Goal: Information Seeking & Learning: Find specific fact

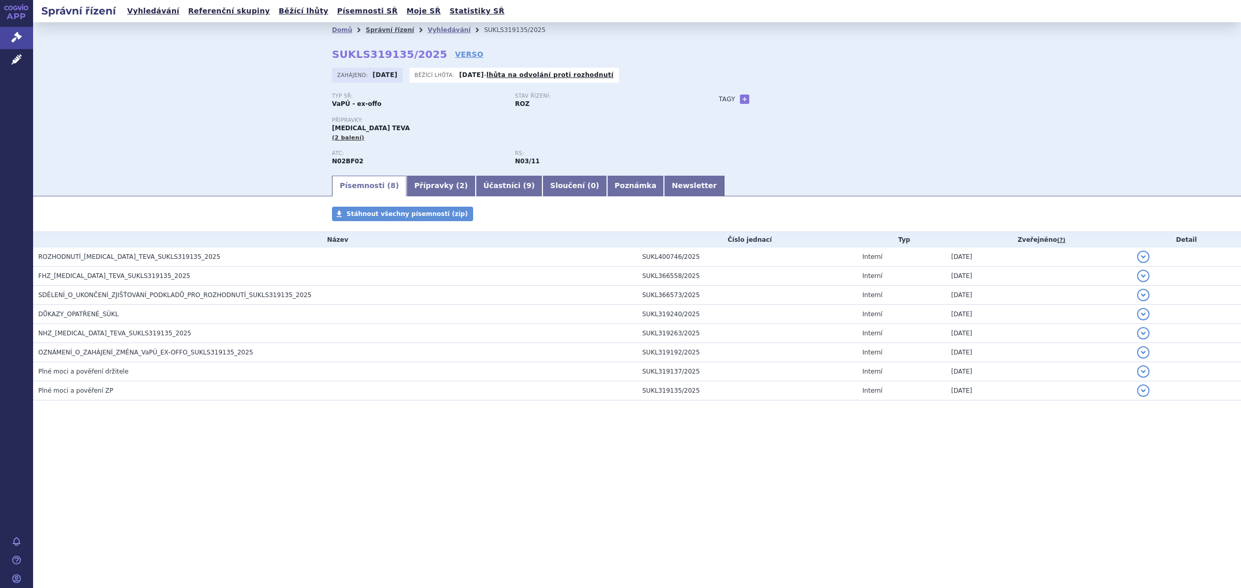
click at [384, 30] on link "Správní řízení" at bounding box center [389, 29] width 49 height 7
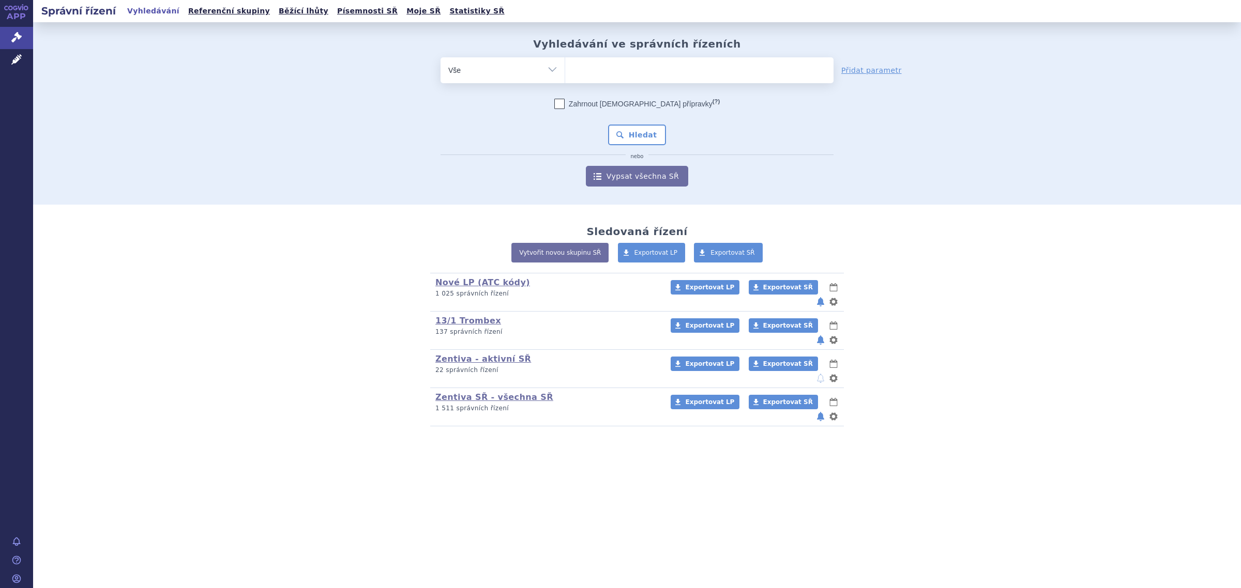
click at [529, 73] on select "Vše Spisová značka Typ SŘ Přípravek/SUKL kód Účastník/Držitel" at bounding box center [502, 68] width 124 height 23
select select "filter-product"
click at [440, 57] on select "Vše Spisová značka Typ SŘ Přípravek/SUKL kód Účastník/Držitel" at bounding box center [502, 68] width 124 height 23
click at [608, 88] on form "odstranit Vše Spisová značka Typ SŘ (?) Hledat" at bounding box center [636, 121] width 393 height 129
click at [615, 73] on ul at bounding box center [699, 68] width 268 height 22
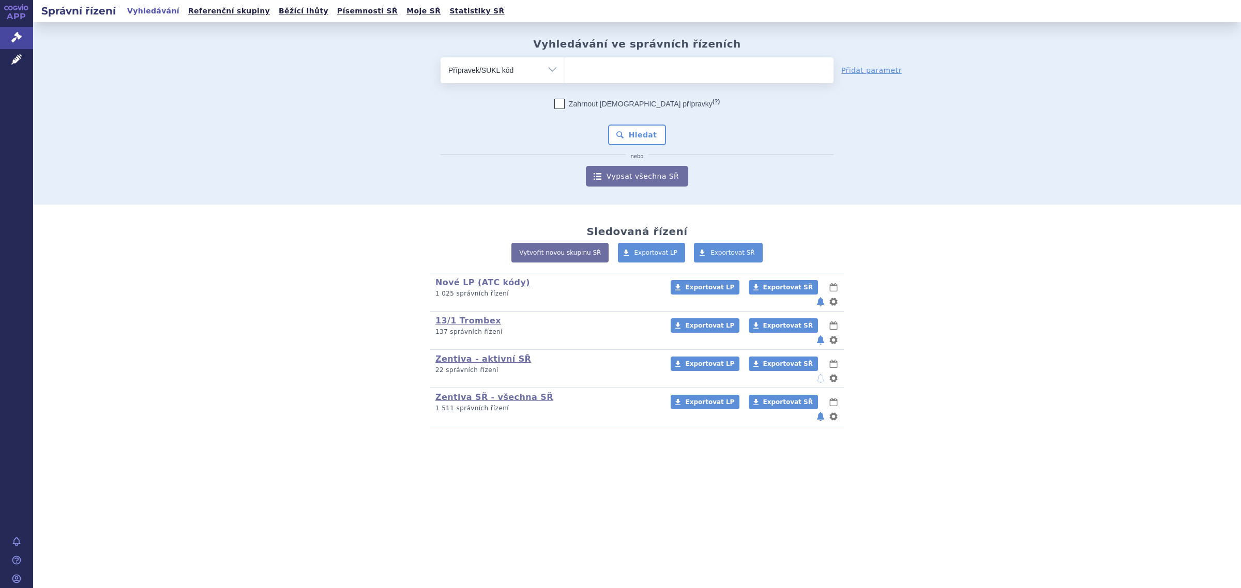
click at [565, 73] on select at bounding box center [564, 70] width 1 height 26
type input "rosucard"
drag, startPoint x: 646, startPoint y: 125, endPoint x: 644, endPoint y: 137, distance: 12.7
click at [647, 127] on button "Hledat" at bounding box center [637, 135] width 58 height 21
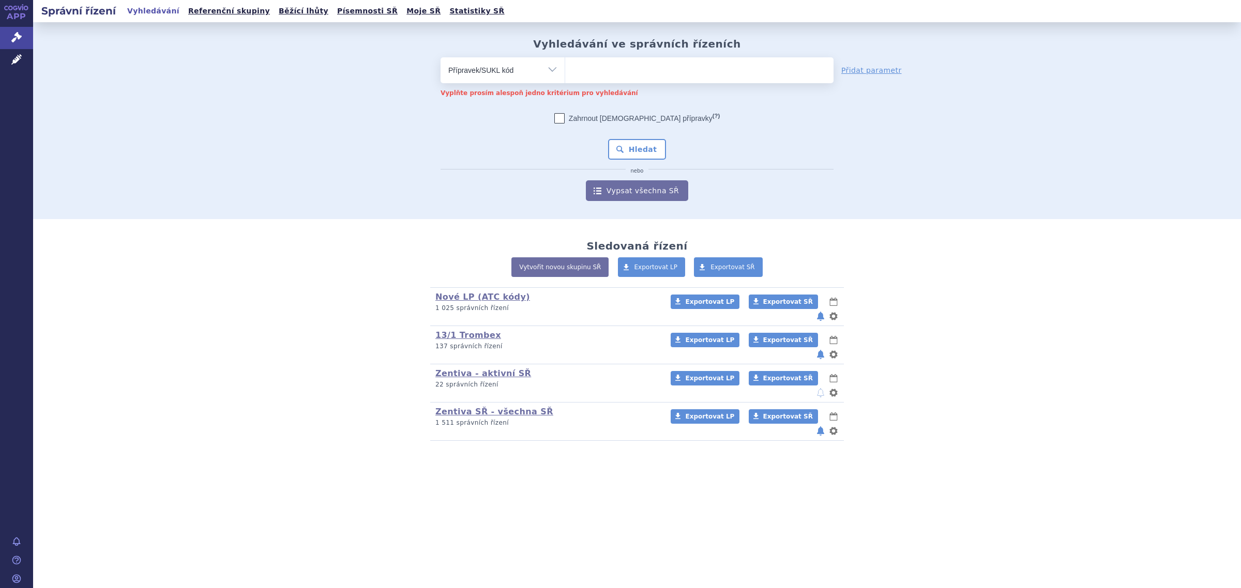
click at [644, 137] on div "Zahrnout bratrské přípravky (?) * Pozor, hledání dle vyhledávacího parametru In…" at bounding box center [636, 157] width 393 height 88
